Goal: Task Accomplishment & Management: Complete application form

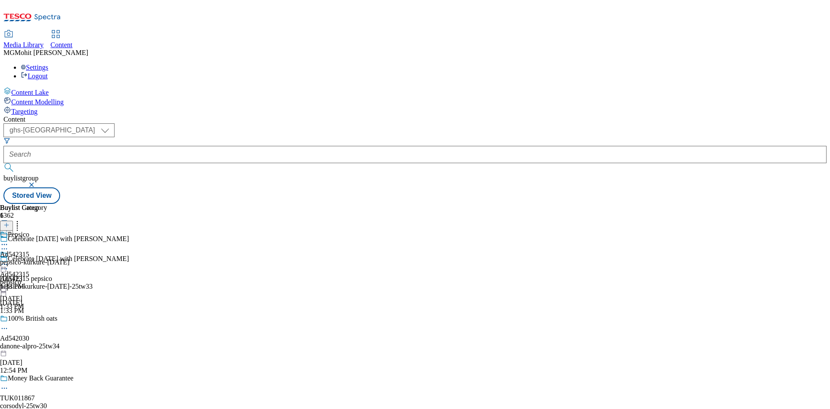
select select "ghs-uk"
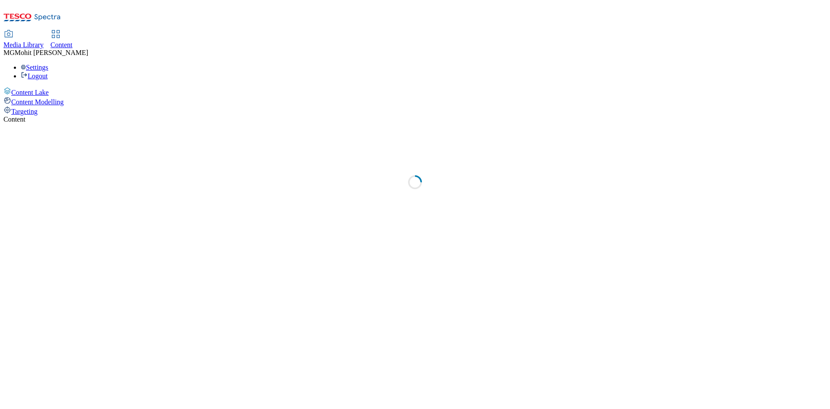
select select "ghs-[GEOGRAPHIC_DATA]"
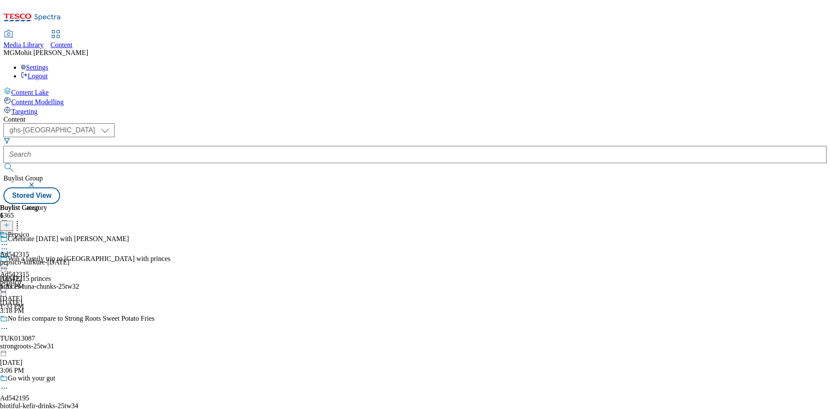
click at [10, 226] on icon at bounding box center [6, 229] width 6 height 6
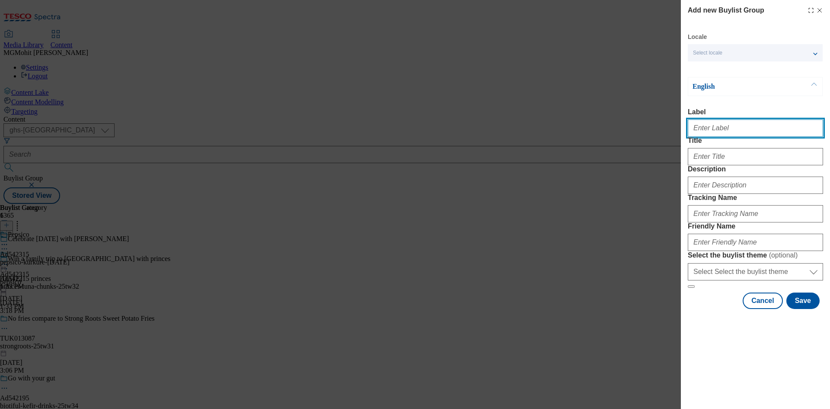
click at [711, 137] on input "Label" at bounding box center [755, 127] width 135 height 17
paste input "Ad542276 kenvue"
type input "Ad542276 kenvue"
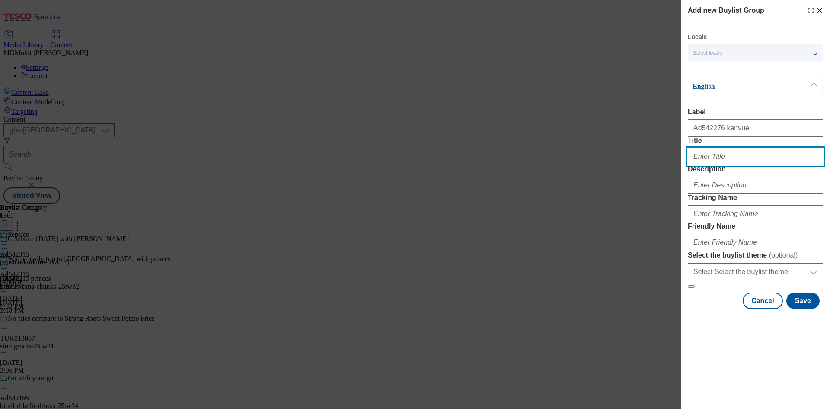
paste input "For dry, rough & unfirm skin"
type input "For dry, rough & unfirm skin"
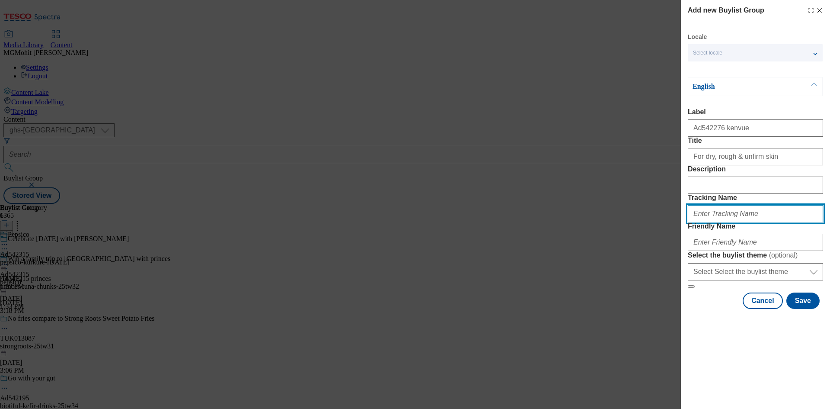
paste input "DH_AD542276"
type input "DH_AD542276"
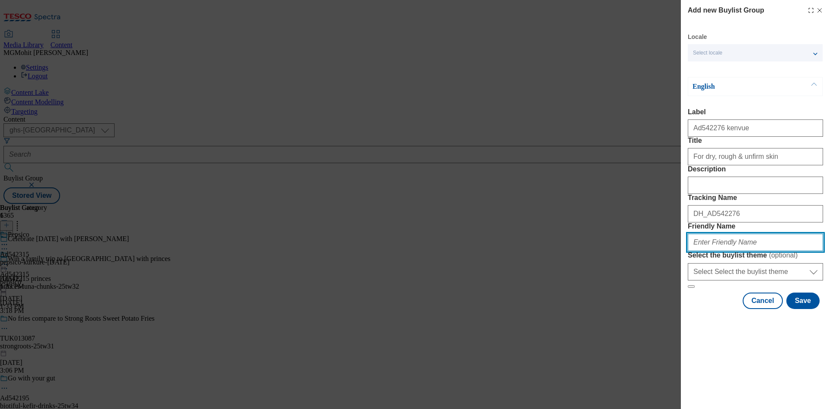
paste input "kenvue-aveeno-skin-renewal-25tw3"
type input "kenvue-aveeno-skin-renewal-25tw3"
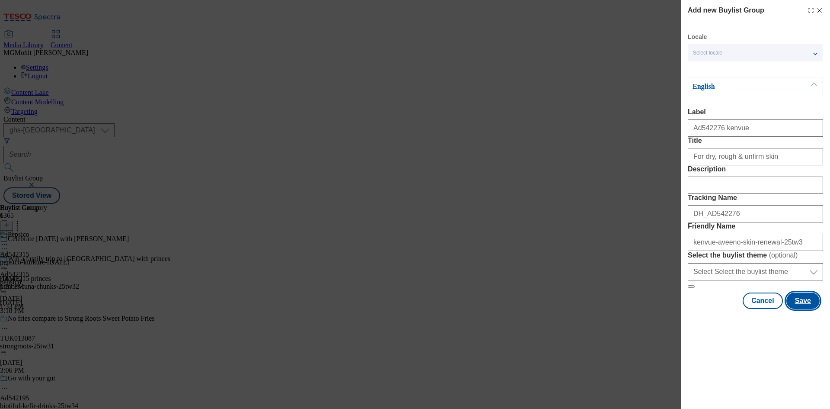
click at [801, 309] on button "Save" at bounding box center [802, 300] width 33 height 16
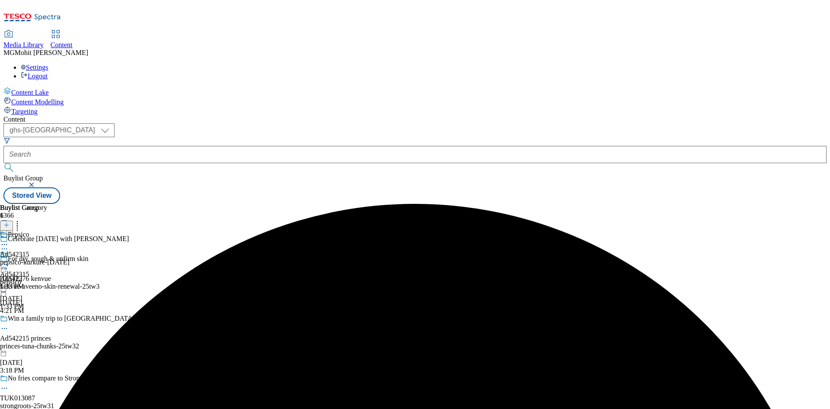
click at [170, 282] on div "kenvue-aveeno-skin-renewal-25tw3" at bounding box center [85, 286] width 170 height 8
click at [6, 223] on line at bounding box center [6, 225] width 0 height 4
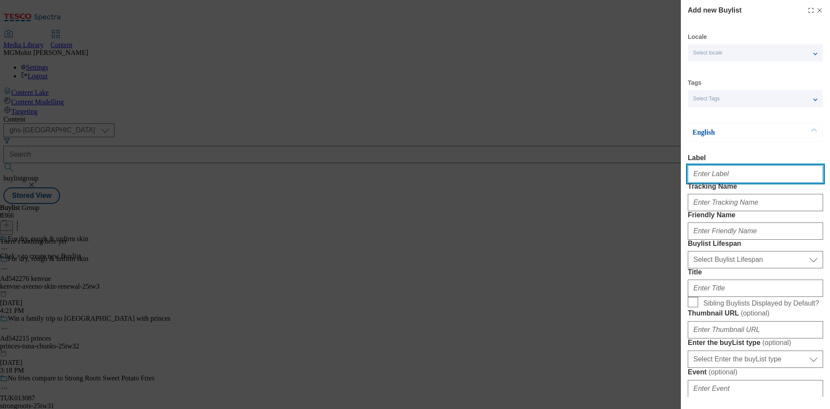
click at [741, 176] on input "Label" at bounding box center [755, 173] width 135 height 17
paste input "Ad542276"
type input "Ad542276"
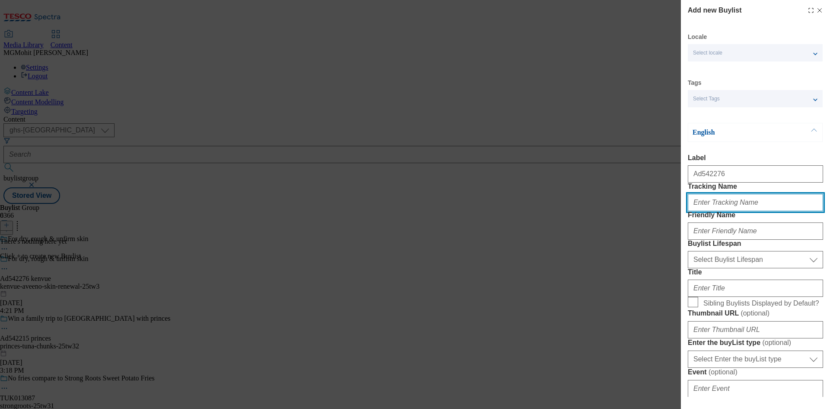
paste input "DH_AD542276"
type input "DH_AD542276"
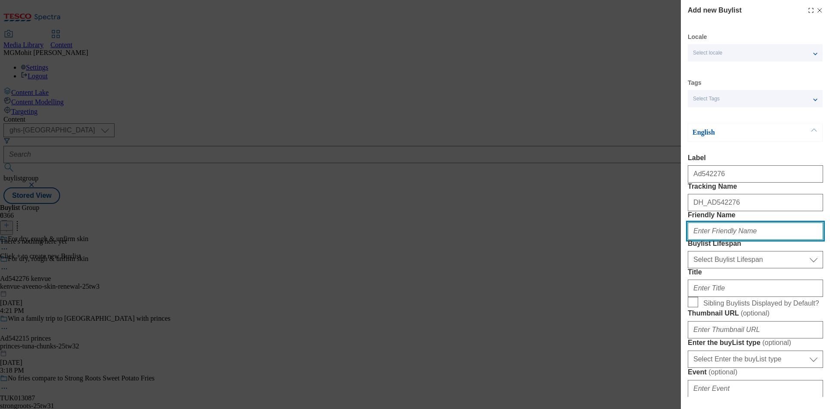
click at [702, 240] on input "Friendly Name" at bounding box center [755, 230] width 135 height 17
paste input "kenvue"
type input "kenvue"
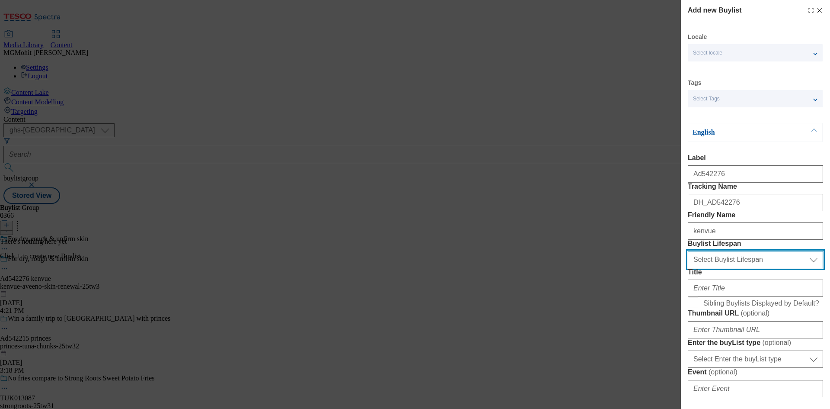
click at [721, 268] on select "Select Buylist Lifespan evergreen seasonal tactical" at bounding box center [755, 259] width 135 height 17
select select "tactical"
click at [688, 268] on select "Select Buylist Lifespan evergreen seasonal tactical" at bounding box center [755, 259] width 135 height 17
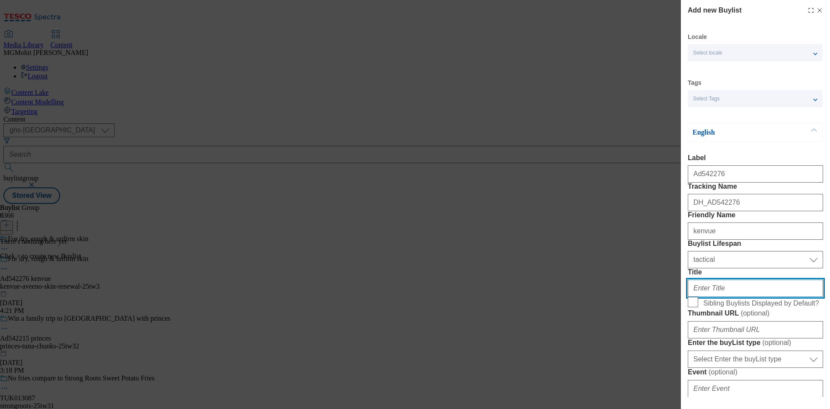
click at [704, 297] on input "Title" at bounding box center [755, 287] width 135 height 17
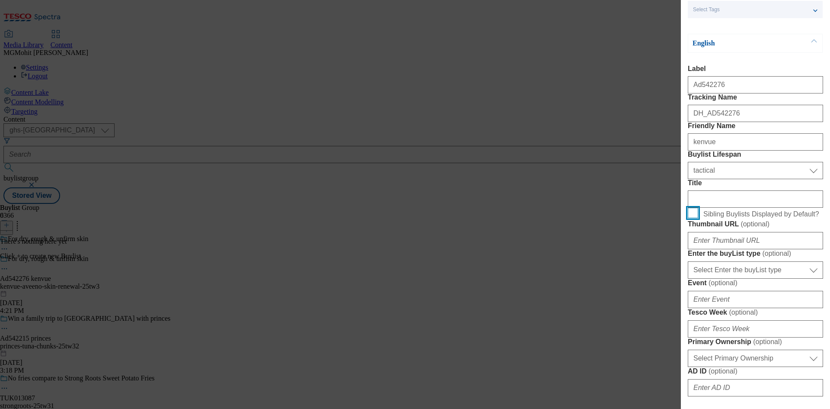
scroll to position [216, 0]
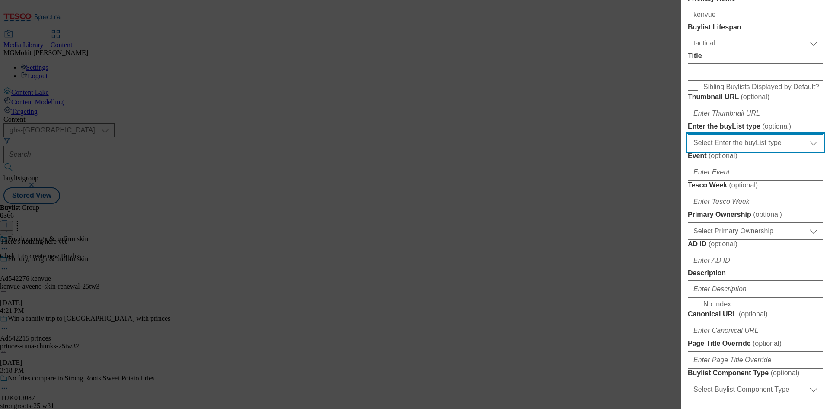
click at [729, 151] on select "Select Enter the buyList type event supplier funded long term >4 weeks supplier…" at bounding box center [755, 142] width 135 height 17
select select "supplier funded short term 1-3 weeks"
click at [688, 151] on select "Select Enter the buyList type event supplier funded long term >4 weeks supplier…" at bounding box center [755, 142] width 135 height 17
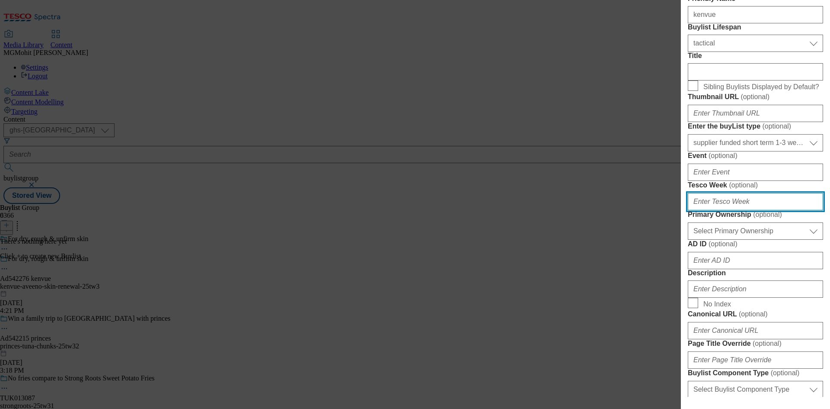
click at [719, 210] on input "Tesco Week ( optional )" at bounding box center [755, 201] width 135 height 17
type input "36"
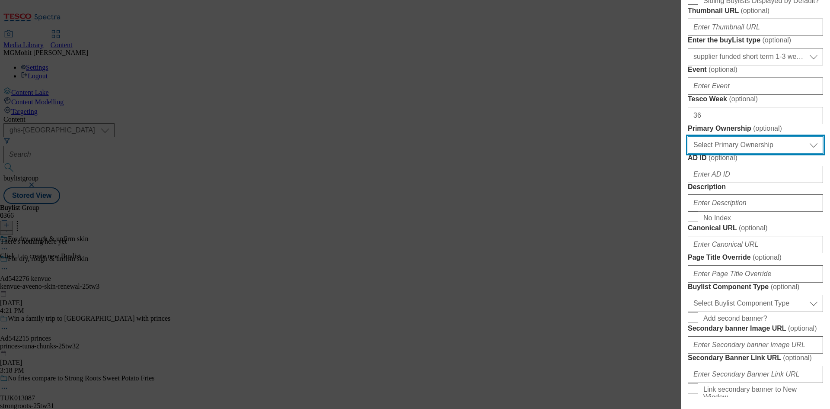
scroll to position [303, 0]
drag, startPoint x: 759, startPoint y: 285, endPoint x: 736, endPoint y: 296, distance: 25.3
click at [759, 153] on select "Select Primary Ownership [PERSON_NAME]" at bounding box center [755, 144] width 135 height 17
select select "dunnhumby"
click at [688, 153] on select "Select Primary Ownership [PERSON_NAME]" at bounding box center [755, 144] width 135 height 17
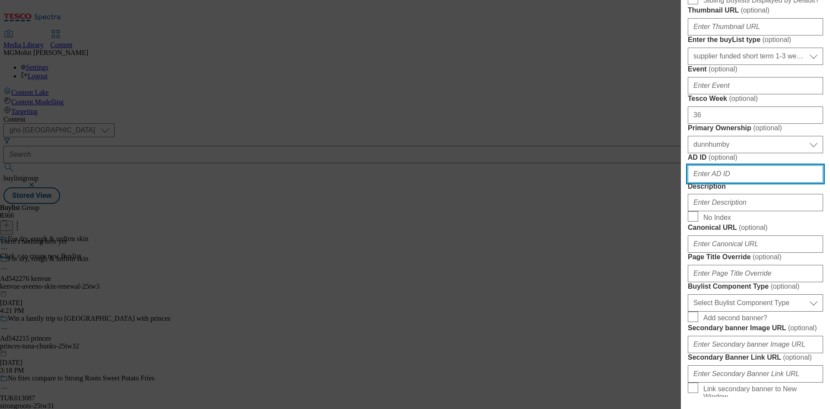
drag, startPoint x: 712, startPoint y: 329, endPoint x: 733, endPoint y: 352, distance: 31.8
click at [712, 182] on input "AD ID ( optional )" at bounding box center [755, 173] width 135 height 17
paste input "542276"
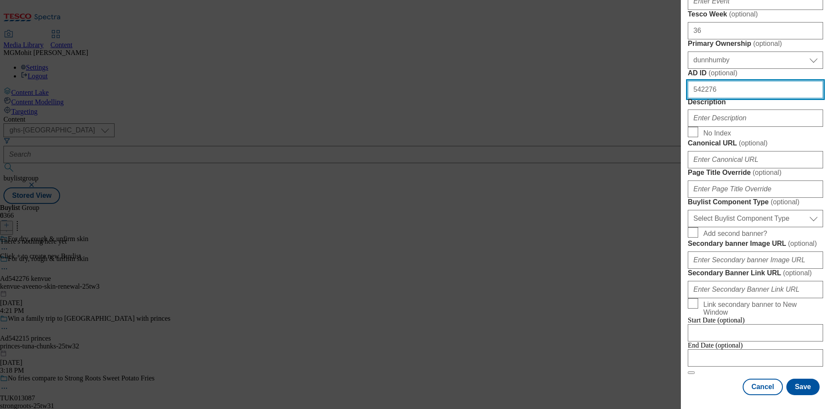
scroll to position [432, 0]
type input "542276"
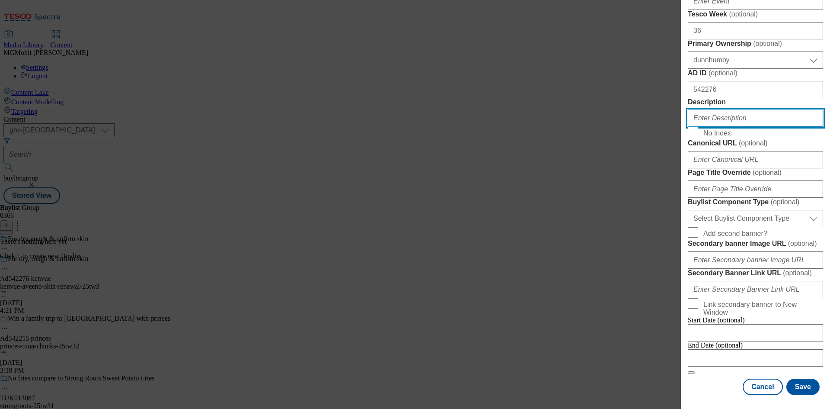
click at [715, 127] on input "Description" at bounding box center [755, 117] width 135 height 17
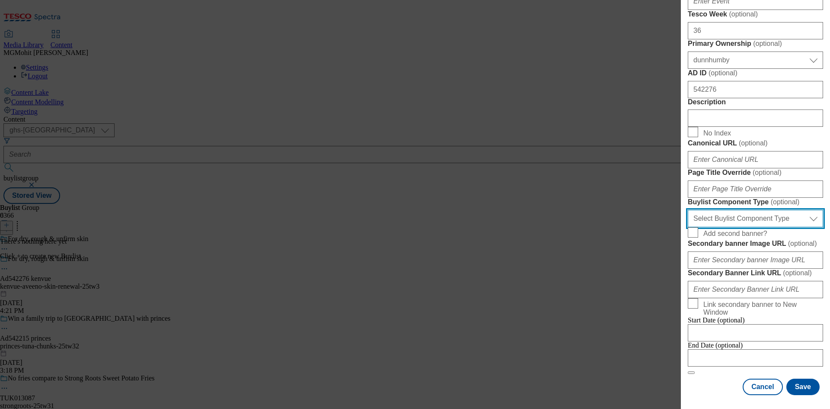
drag, startPoint x: 741, startPoint y: 268, endPoint x: 719, endPoint y: 278, distance: 24.8
click at [741, 227] on select "Select Buylist Component Type Banner Competition Header Meal" at bounding box center [755, 218] width 135 height 17
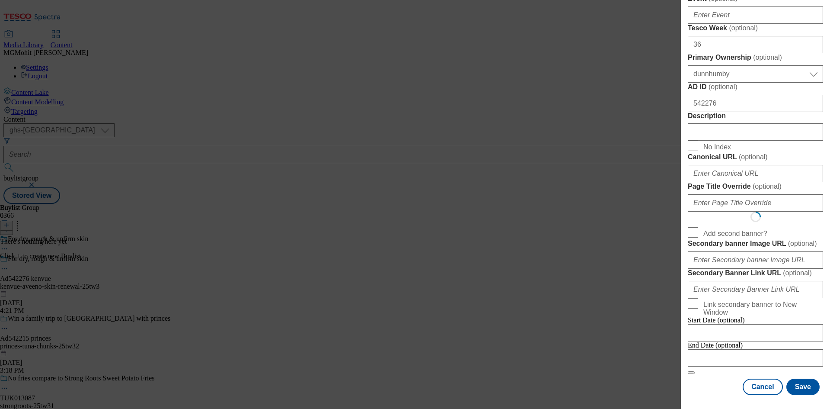
select select "Banner"
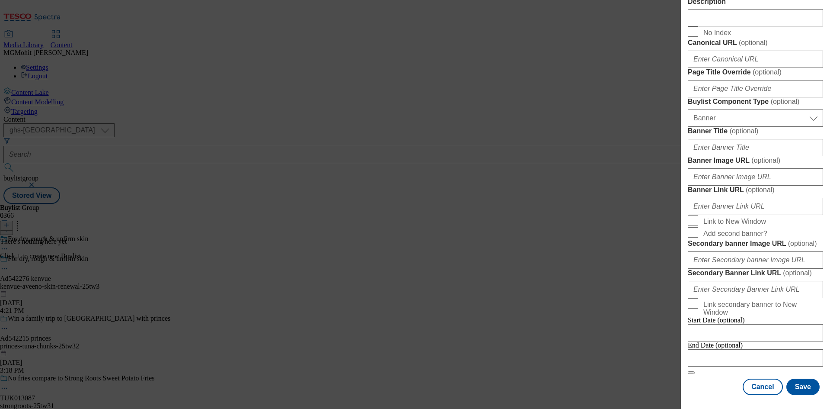
scroll to position [857, 0]
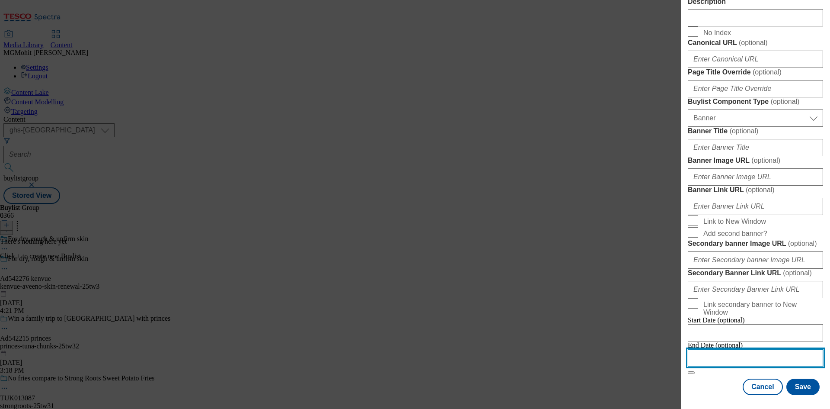
click at [737, 353] on input "Modal" at bounding box center [755, 357] width 135 height 17
select select "2025"
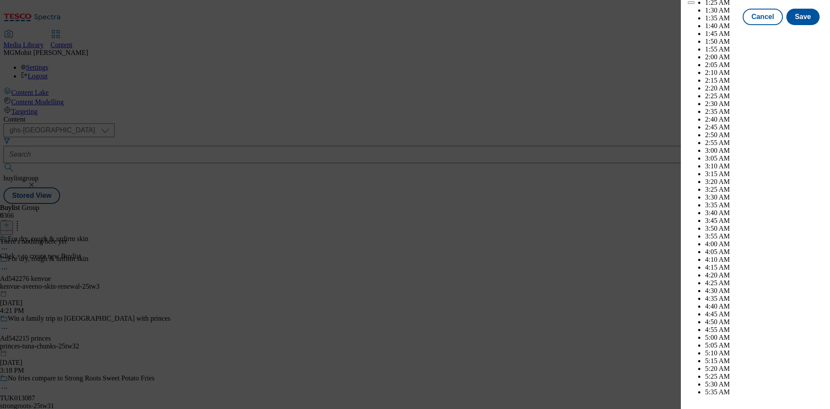
scroll to position [3129, 0]
select select "December"
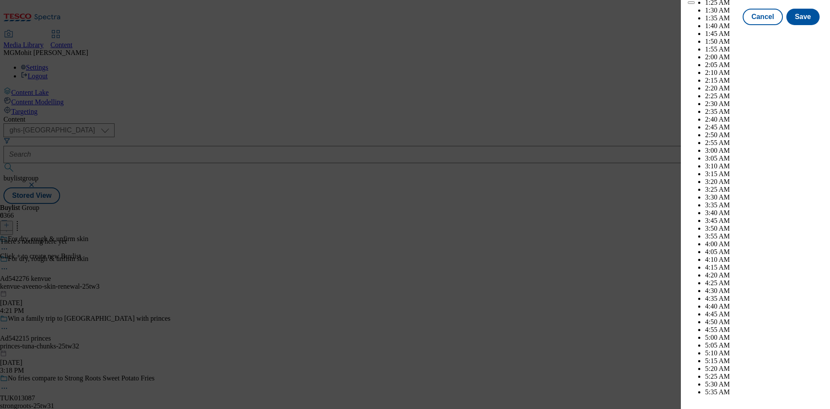
select select "2026"
select select "February"
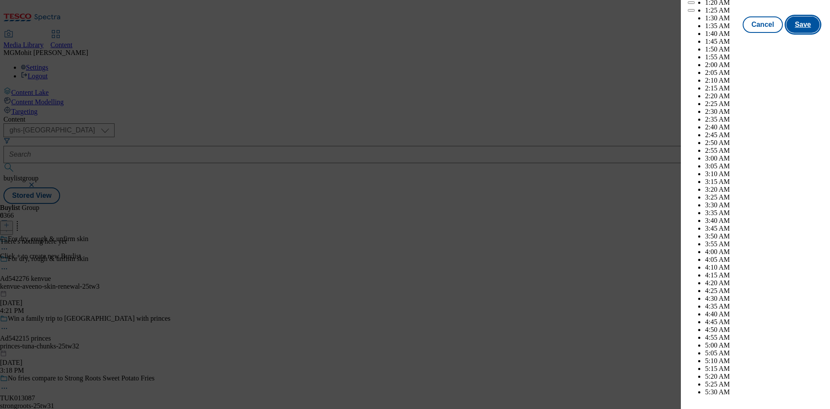
click at [791, 33] on button "Save" at bounding box center [802, 24] width 33 height 16
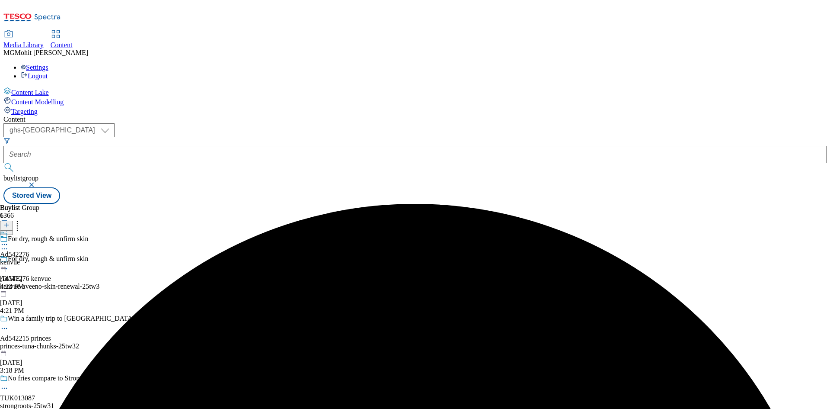
click at [29, 258] on div "kenvue" at bounding box center [14, 262] width 29 height 8
drag, startPoint x: 498, startPoint y: 121, endPoint x: 543, endPoint y: 100, distance: 50.5
click at [108, 237] on div "There's nothing here yet Click + to create new Buylist Category" at bounding box center [54, 248] width 108 height 22
click at [10, 222] on icon at bounding box center [6, 225] width 6 height 6
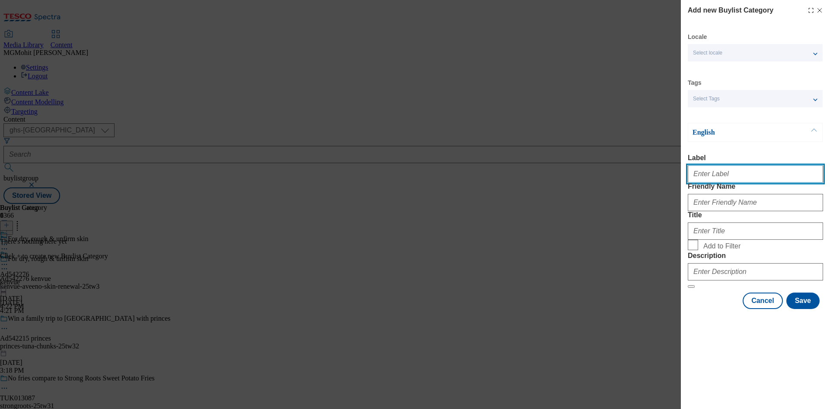
click at [716, 182] on input "Label" at bounding box center [755, 173] width 135 height 17
paste input "Ad542276"
type input "Ad542276"
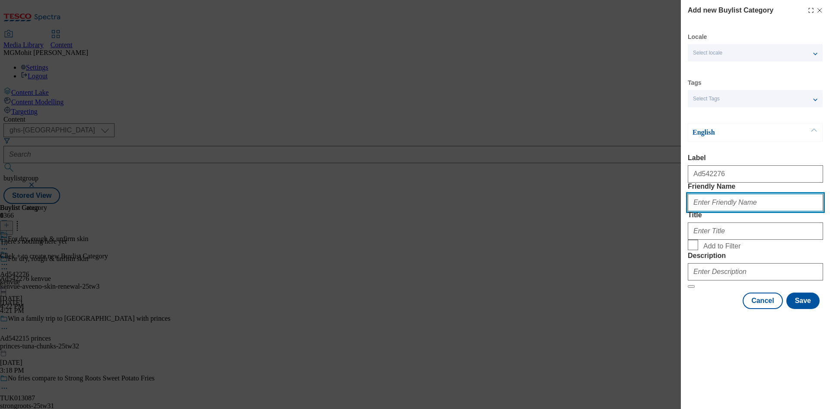
paste input "kenvue-aveeno-skin-renewal"
type input "kenvue-aveeno-skin-renewal"
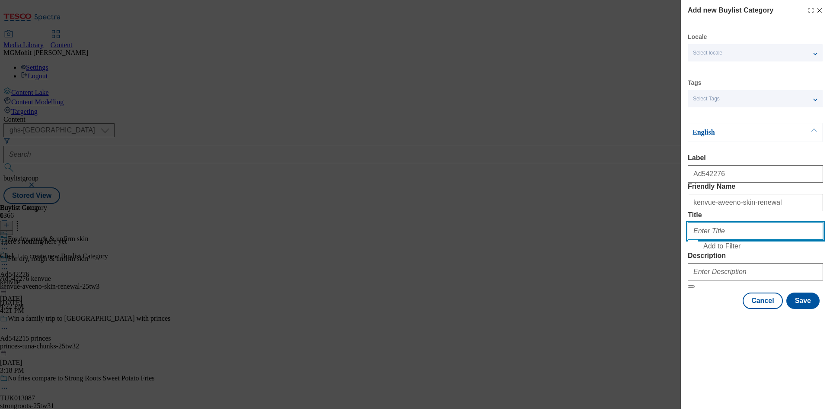
paste input "[GEOGRAPHIC_DATA]"
type input "[GEOGRAPHIC_DATA]"
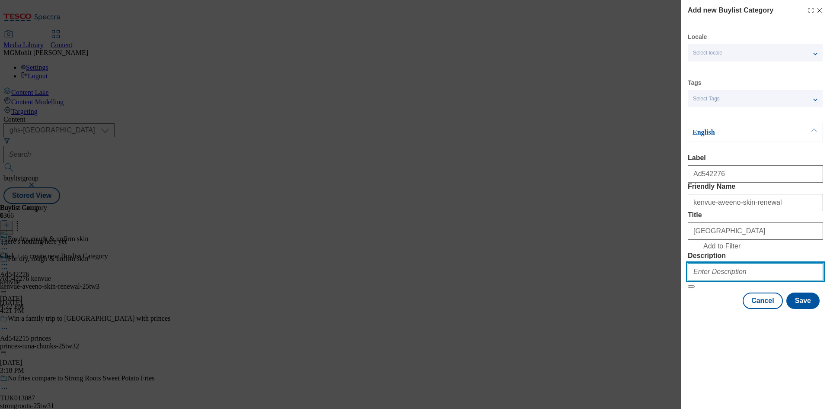
click at [712, 280] on input "Description" at bounding box center [755, 271] width 135 height 17
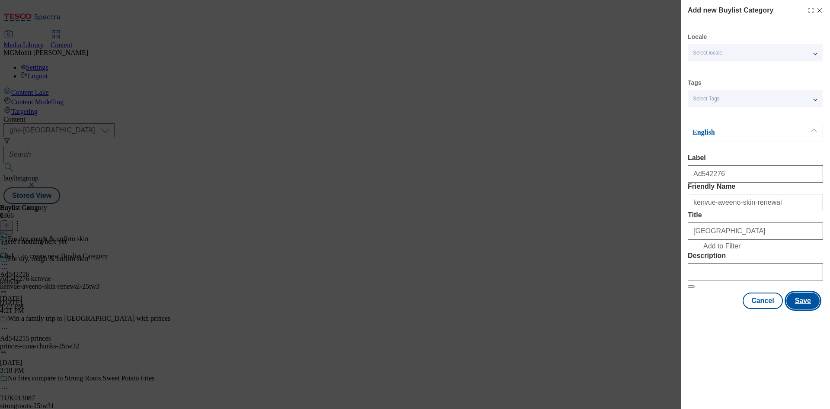
click at [808, 309] on button "Save" at bounding box center [802, 300] width 33 height 16
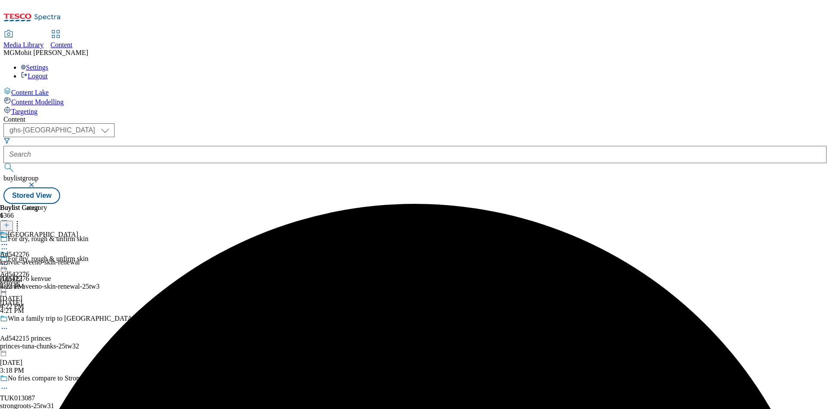
click at [80, 258] on div "kenvue-aveeno-skin-renewal" at bounding box center [40, 262] width 80 height 8
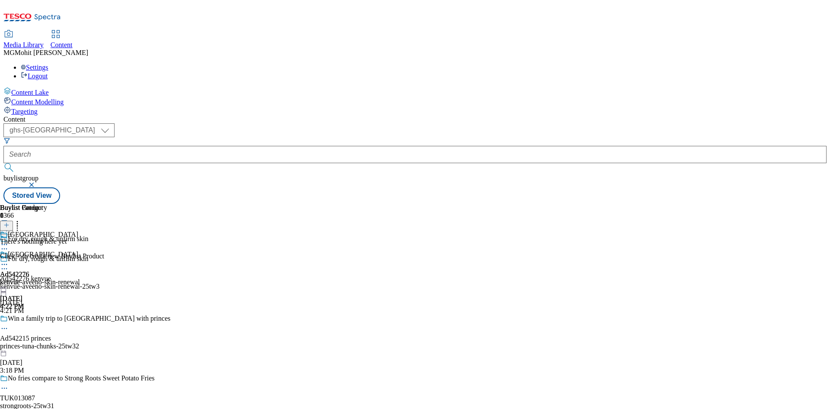
scroll to position [2, 0]
click at [80, 278] on div "kenvue-aveeno-skin-renewal" at bounding box center [40, 282] width 80 height 8
